Goal: Task Accomplishment & Management: Complete application form

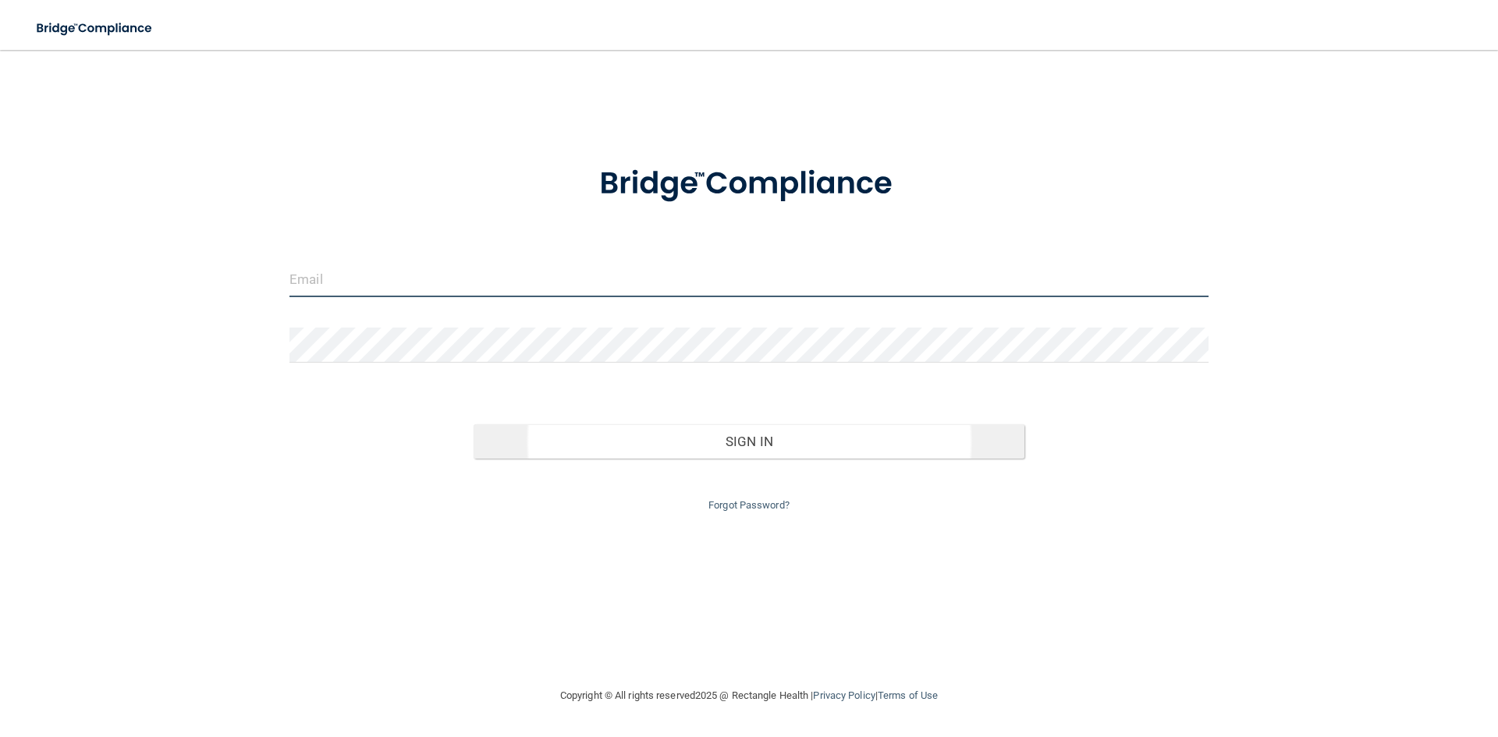
type input "[PERSON_NAME][EMAIL_ADDRESS][DOMAIN_NAME]"
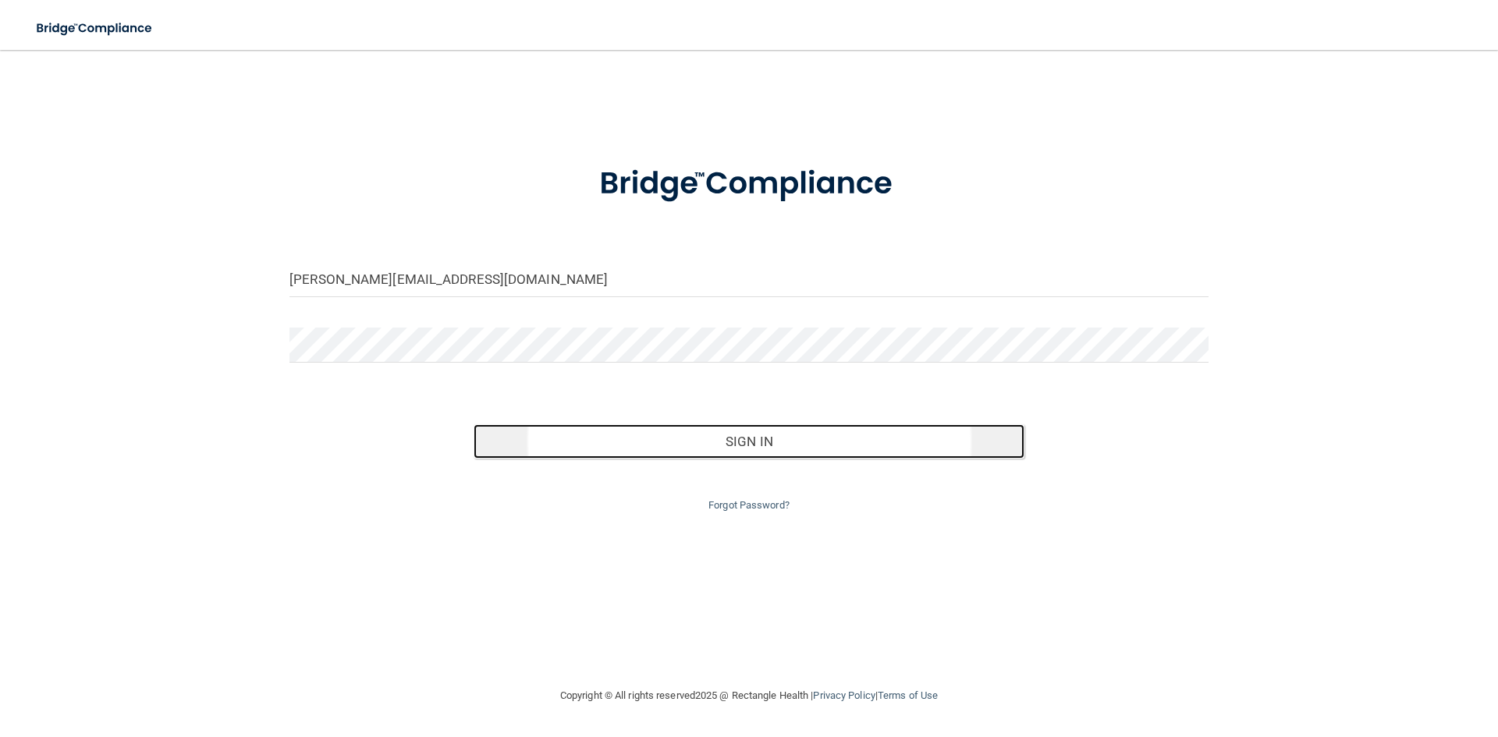
click at [754, 443] on button "Sign In" at bounding box center [750, 441] width 552 height 34
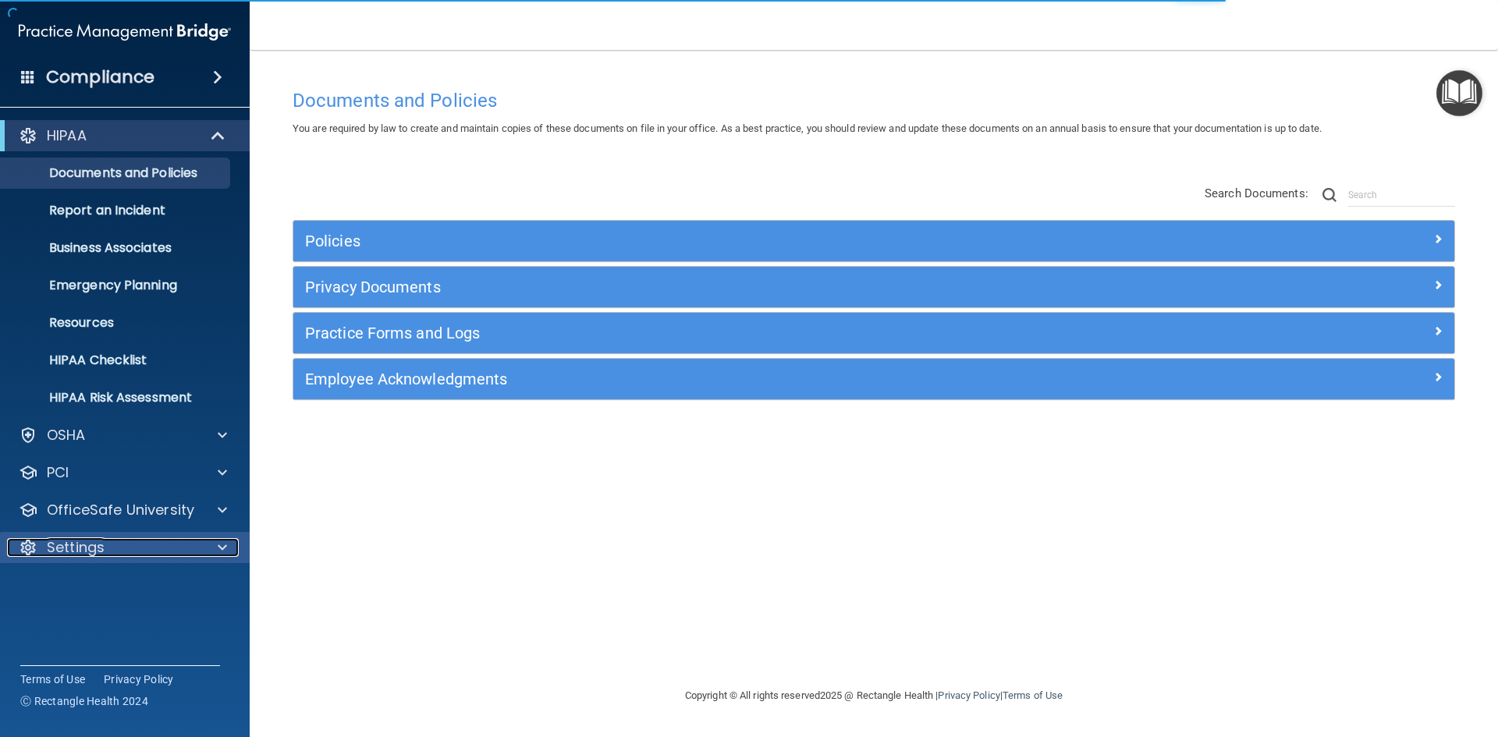
drag, startPoint x: 215, startPoint y: 550, endPoint x: 242, endPoint y: 547, distance: 26.7
click at [215, 550] on div at bounding box center [219, 547] width 39 height 19
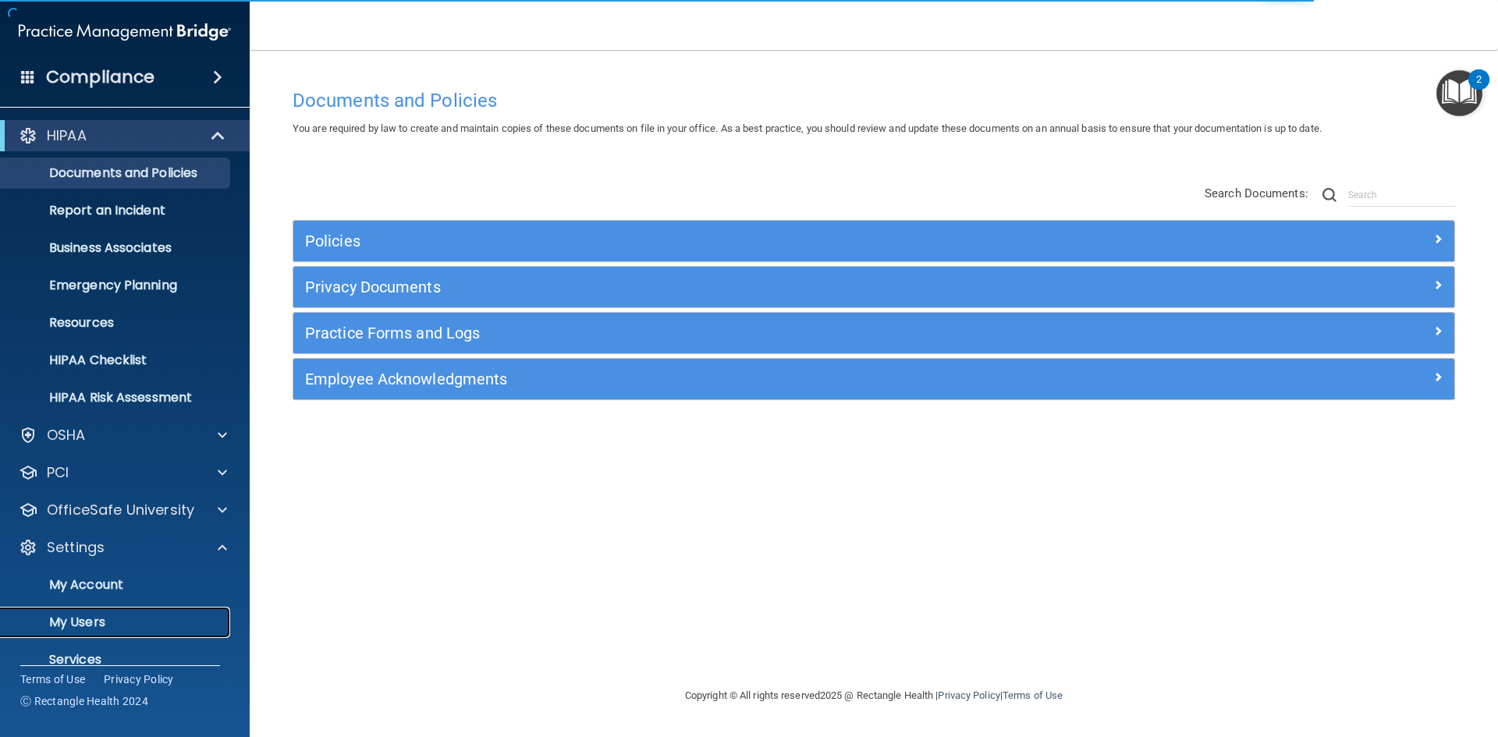
click at [63, 625] on p "My Users" at bounding box center [116, 623] width 213 height 16
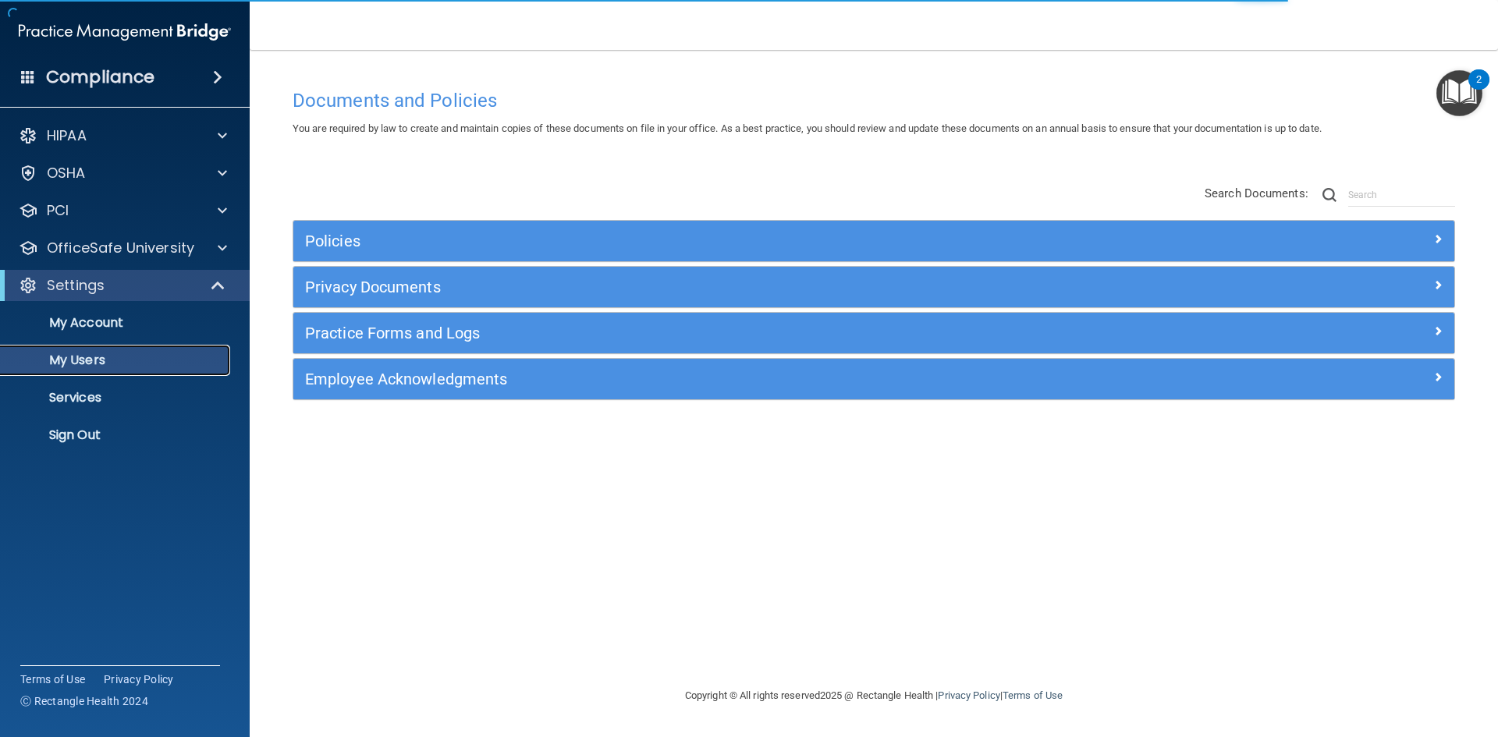
select select "20"
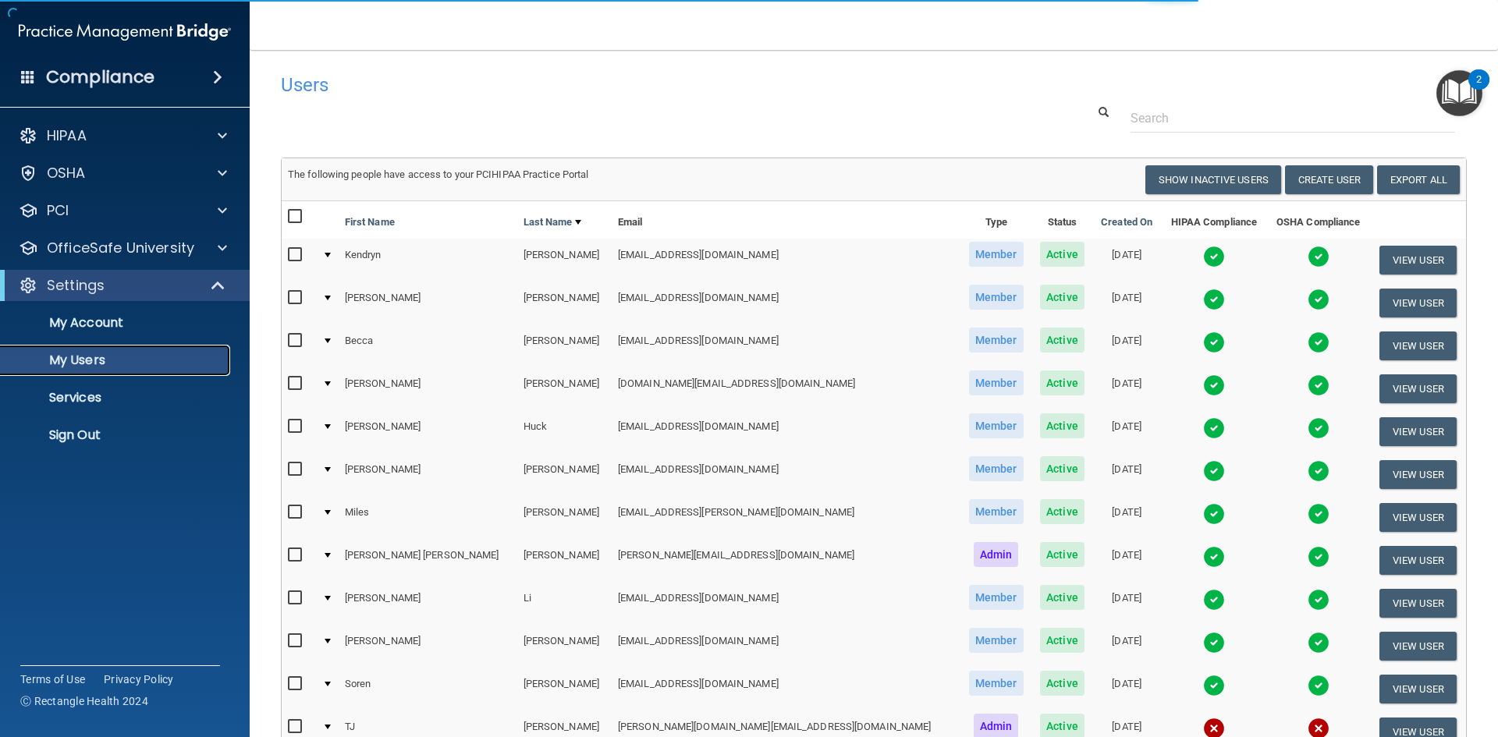
click at [91, 363] on p "My Users" at bounding box center [116, 361] width 213 height 16
click at [1322, 177] on button "Create User" at bounding box center [1329, 179] width 88 height 29
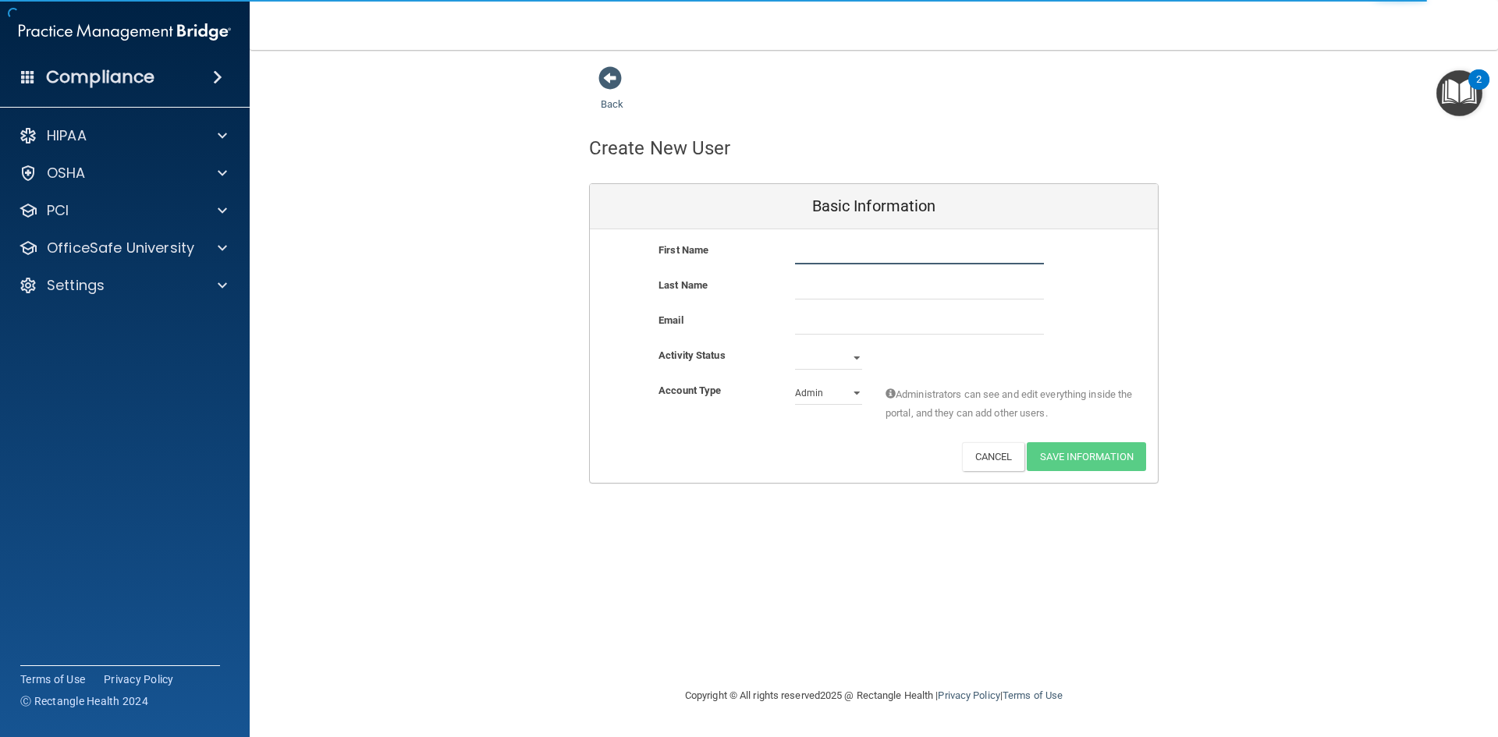
drag, startPoint x: 834, startPoint y: 254, endPoint x: 844, endPoint y: 250, distance: 10.9
click at [834, 254] on input "text" at bounding box center [919, 252] width 249 height 23
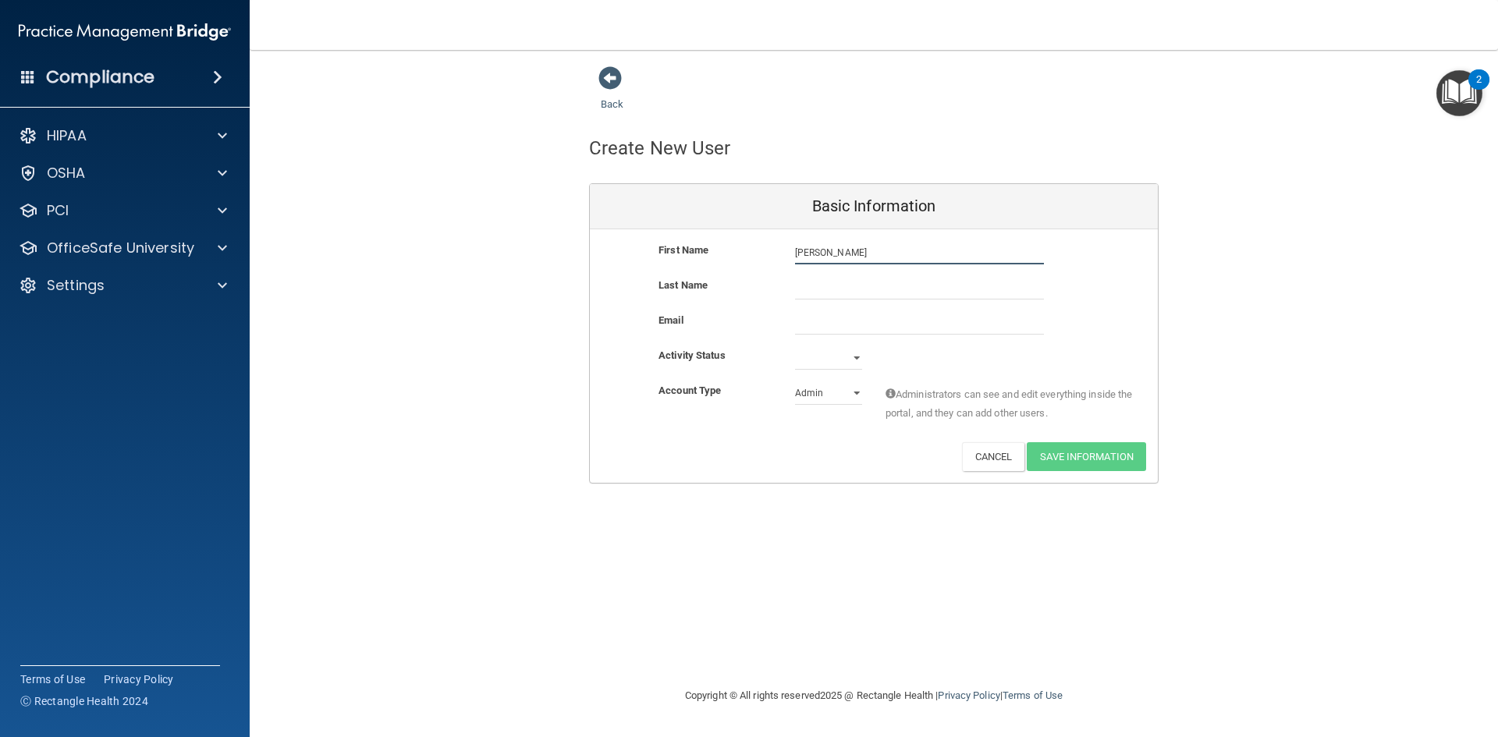
type input "[PERSON_NAME]"
click at [829, 293] on input "text" at bounding box center [919, 287] width 249 height 23
click at [842, 286] on input "Mercy-Staqbber" at bounding box center [919, 287] width 249 height 23
type input "Mercy-Stabber"
click at [813, 324] on input "email" at bounding box center [919, 322] width 249 height 23
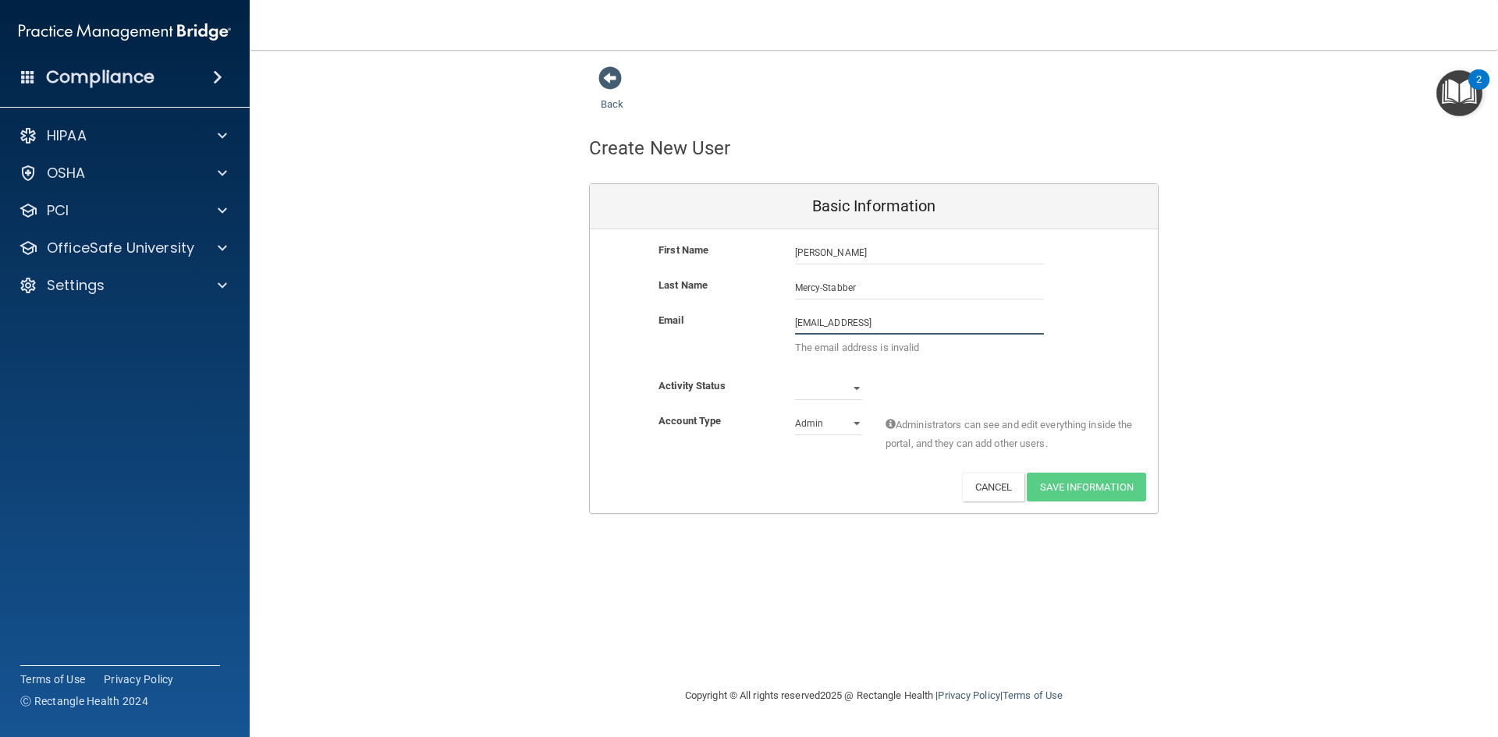
type input "[EMAIL_ADDRESS]"
click at [853, 424] on select "Admin Member" at bounding box center [828, 423] width 67 height 23
select select "practice_member"
click at [795, 412] on select "Admin Member" at bounding box center [828, 423] width 67 height 23
click at [853, 390] on select "Active Inactive" at bounding box center [828, 388] width 67 height 23
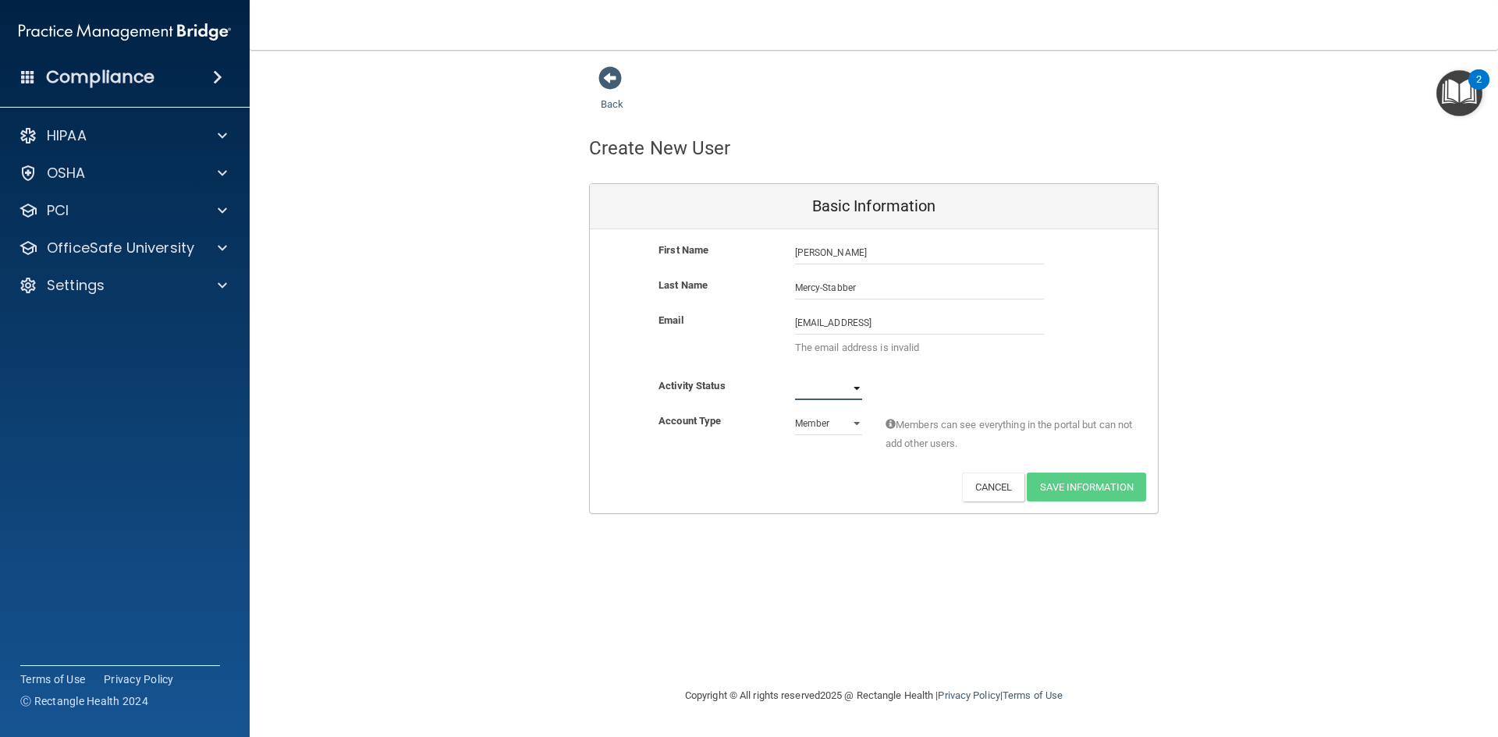
select select "active"
click at [795, 377] on select "Active Inactive" at bounding box center [828, 388] width 67 height 23
click at [889, 318] on input "[EMAIL_ADDRESS]" at bounding box center [919, 322] width 249 height 23
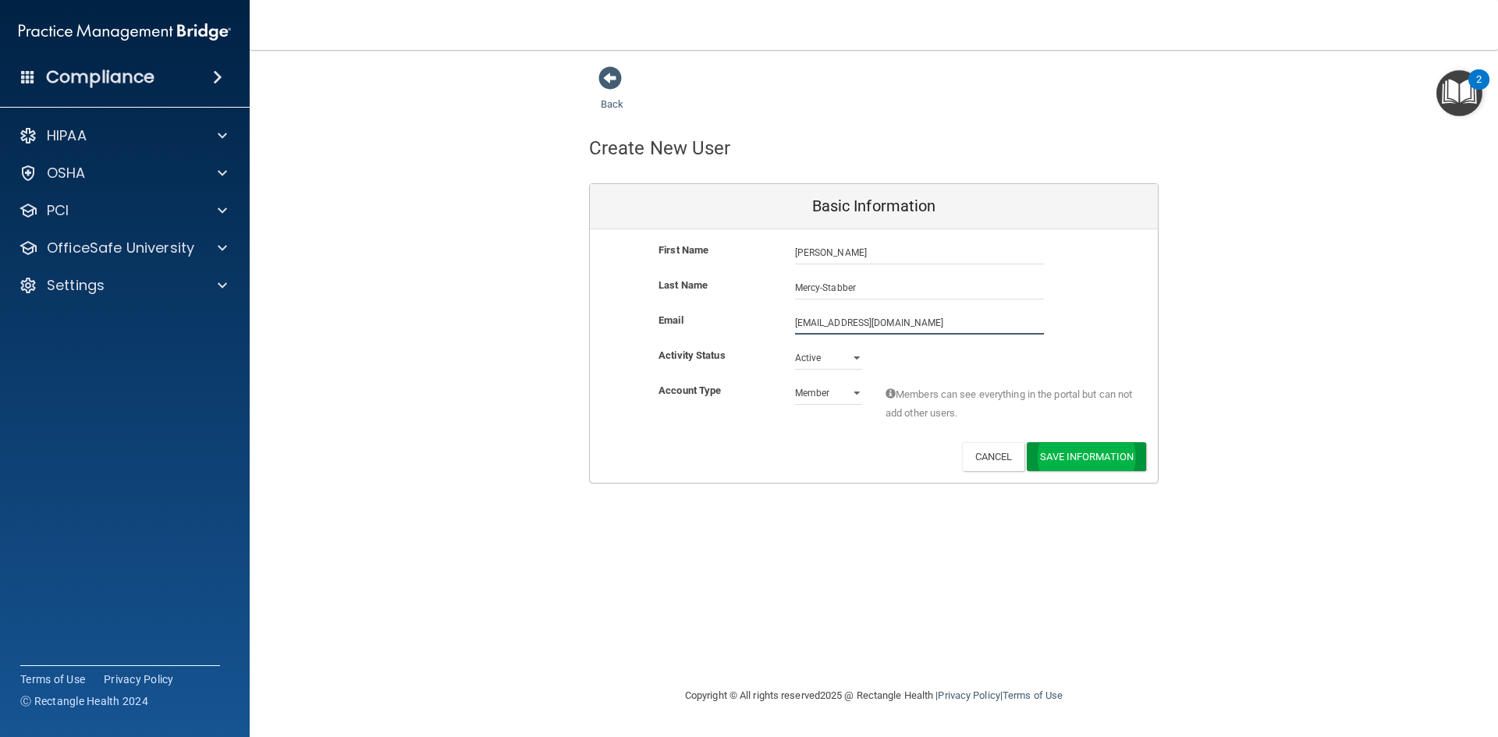
type input "[EMAIL_ADDRESS][DOMAIN_NAME]"
click at [1078, 452] on button "Save Information" at bounding box center [1086, 459] width 119 height 29
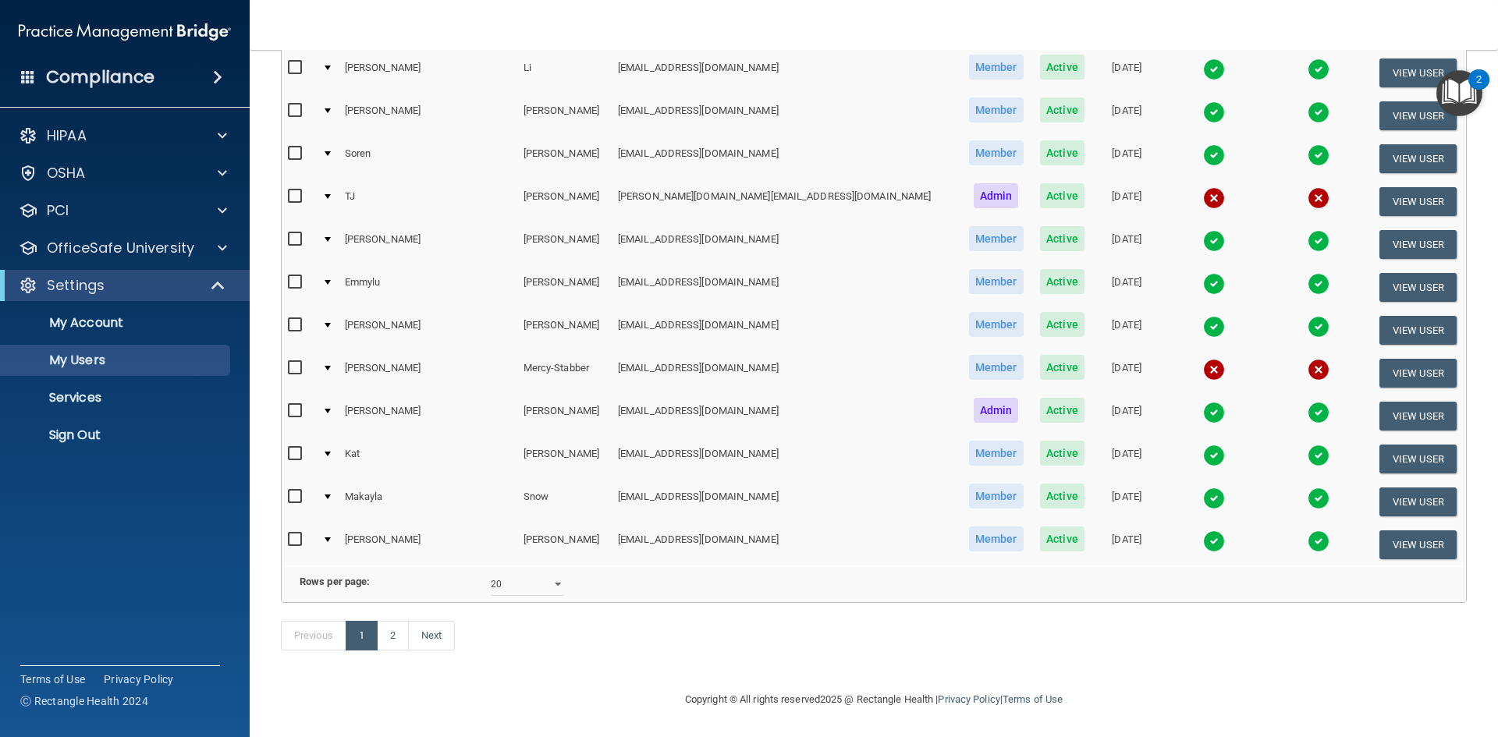
scroll to position [614, 0]
click at [556, 573] on select "10 20 30 40 all" at bounding box center [527, 584] width 73 height 23
select select "30"
click at [491, 573] on select "10 20 30 40 all" at bounding box center [527, 584] width 73 height 23
select select "30"
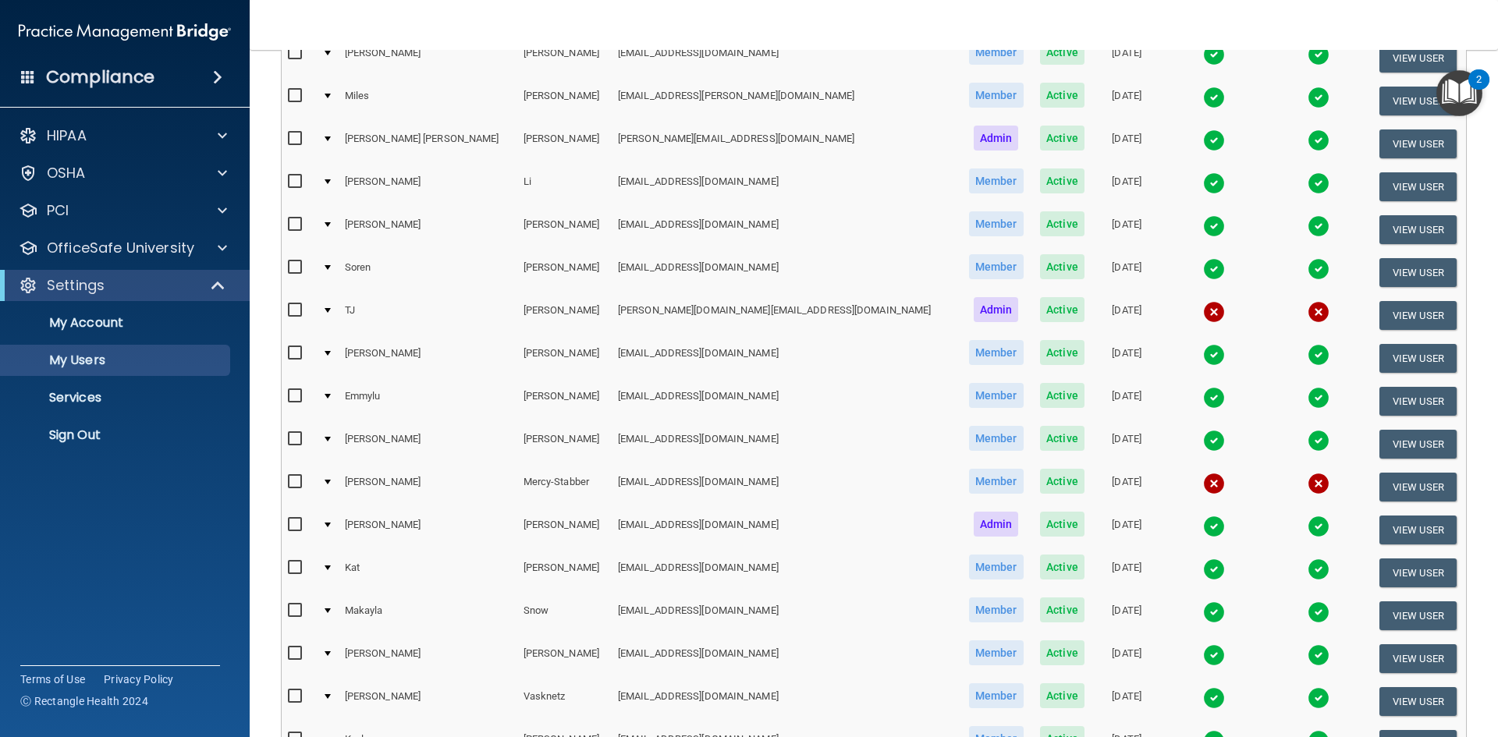
scroll to position [412, 0]
